Goal: Check status

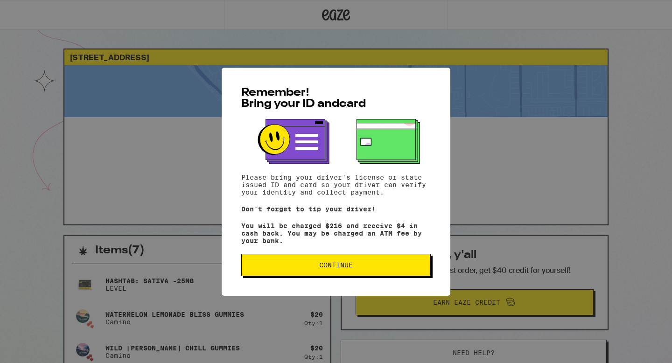
click at [365, 268] on span "Continue" at bounding box center [336, 265] width 174 height 7
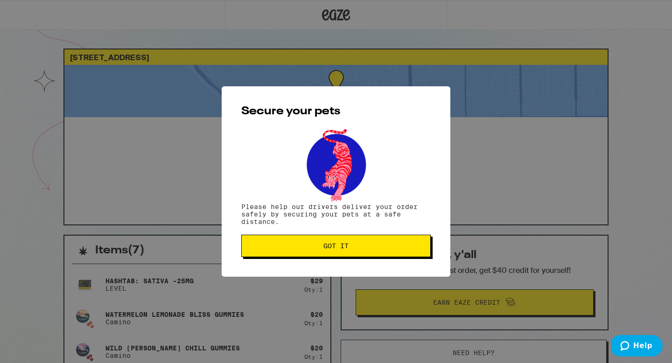
click at [381, 240] on button "Got it" at bounding box center [336, 246] width 190 height 22
